Goal: Information Seeking & Learning: Find specific fact

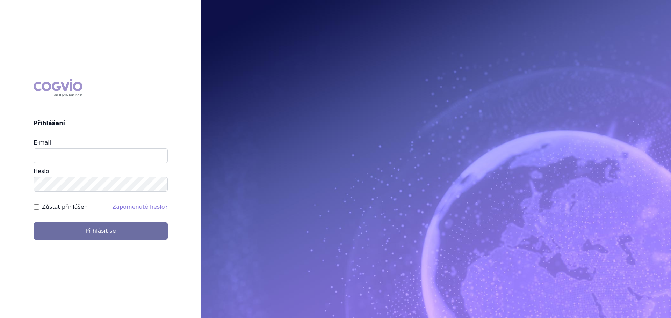
click at [52, 149] on input "E-mail" at bounding box center [101, 156] width 134 height 15
type input "karel.vanis@bayer.com"
click at [59, 182] on form "E-mail karel.vanis@bayer.com Heslo Zůstat přihlášen Zapomenuté heslo? Přihlásit…" at bounding box center [101, 189] width 134 height 101
click at [34, 223] on button "Přihlásit se" at bounding box center [101, 231] width 134 height 17
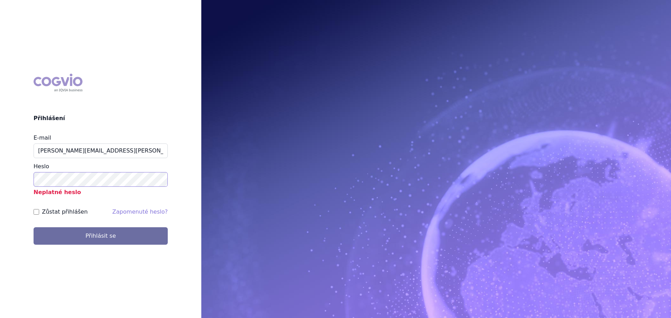
click at [34, 228] on button "Přihlásit se" at bounding box center [101, 236] width 134 height 17
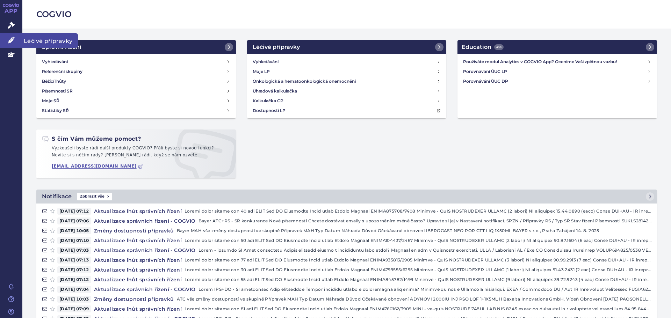
click at [9, 36] on link "Léčivé přípravky" at bounding box center [11, 40] width 22 height 15
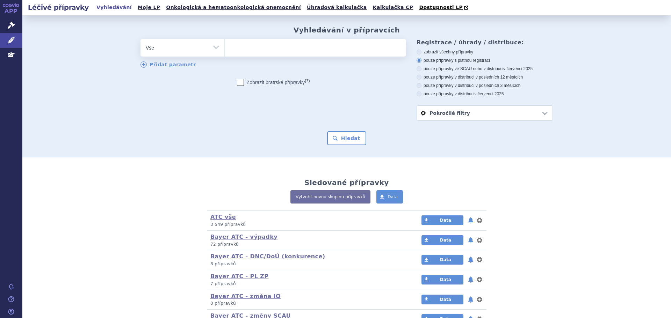
click at [7, 17] on link "APP" at bounding box center [11, 9] width 22 height 18
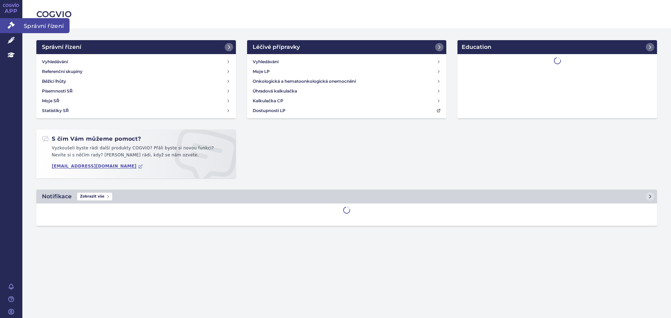
click at [10, 23] on icon at bounding box center [11, 25] width 7 height 7
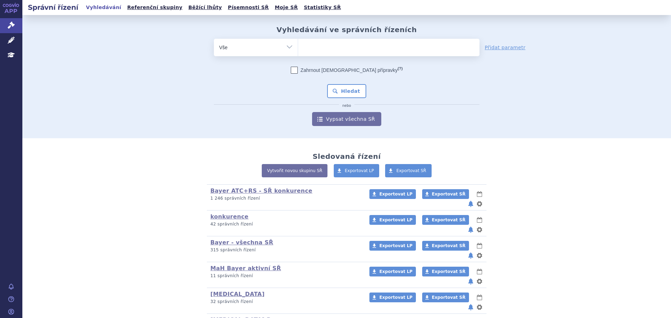
click at [318, 47] on ul at bounding box center [388, 46] width 181 height 15
click at [298, 47] on select at bounding box center [298, 46] width 0 height 17
click at [15, 36] on link "Léčivé přípravky" at bounding box center [11, 40] width 22 height 15
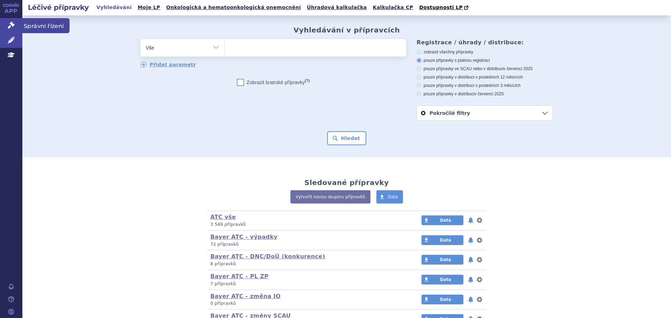
click at [8, 29] on icon at bounding box center [11, 25] width 7 height 7
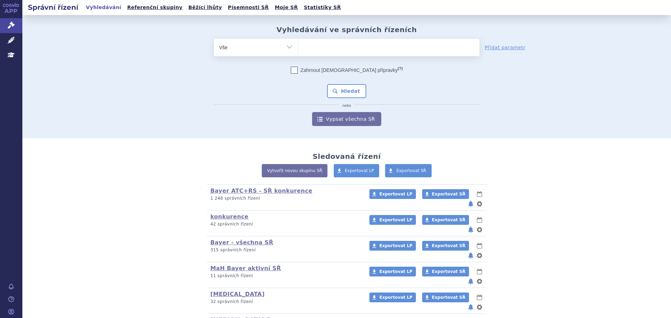
click at [311, 54] on span at bounding box center [388, 47] width 181 height 17
click at [298, 54] on select at bounding box center [298, 46] width 0 height 17
type input "Be"
type input "Beta"
type input "Betaf"
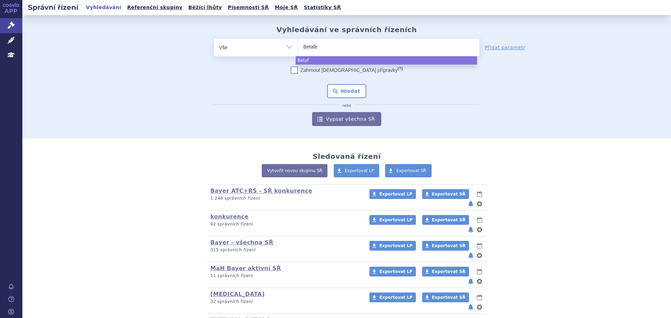
type input "Betafer"
type input "Betaferon"
select select "Betaferon"
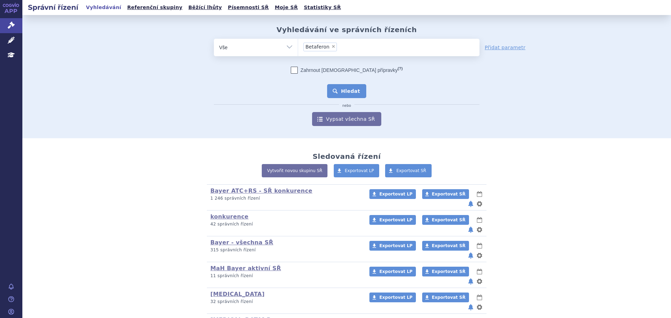
click at [349, 87] on button "Hledat" at bounding box center [347, 91] width 40 height 14
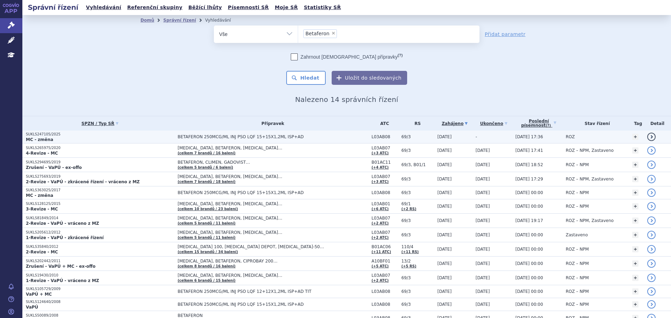
click at [647, 133] on link "detail" at bounding box center [651, 137] width 8 height 8
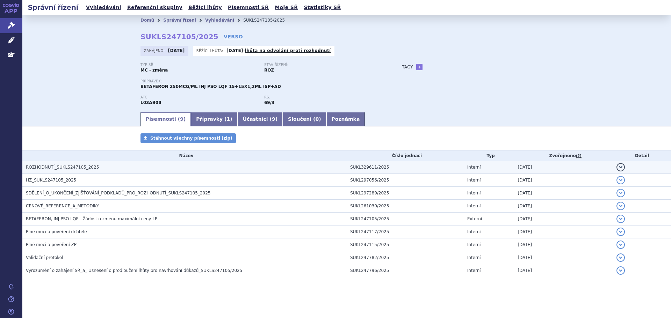
click at [619, 167] on button "detail" at bounding box center [621, 167] width 8 height 8
